Goal: Go to known website

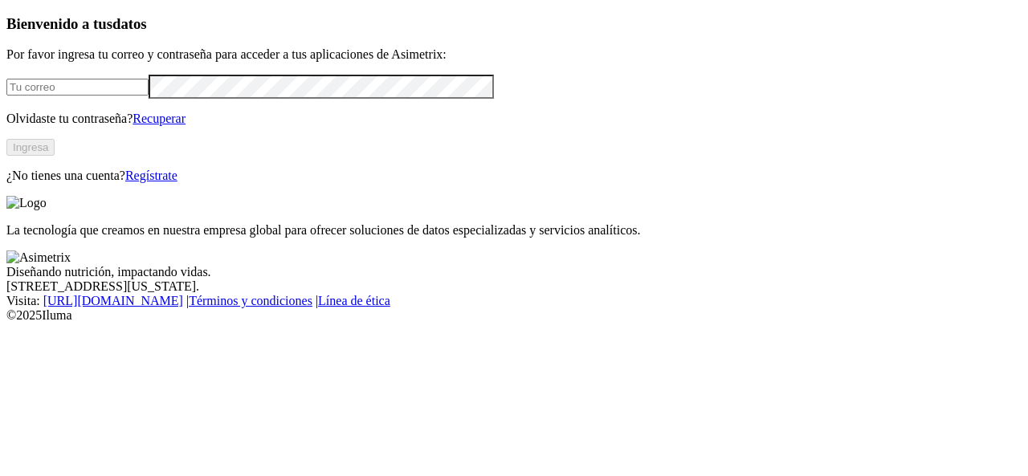
type input "[EMAIL_ADDRESS][PERSON_NAME][DOMAIN_NAME]"
click at [55, 156] on button "Ingresa" at bounding box center [30, 147] width 48 height 17
